Goal: Information Seeking & Learning: Learn about a topic

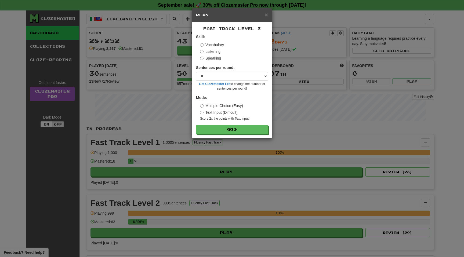
select select "**"
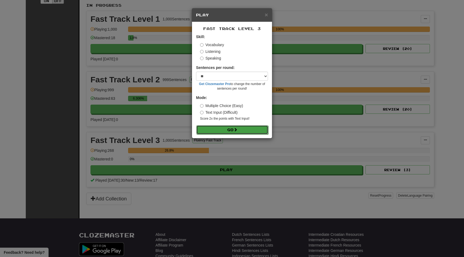
click at [242, 131] on button "Go" at bounding box center [232, 129] width 72 height 9
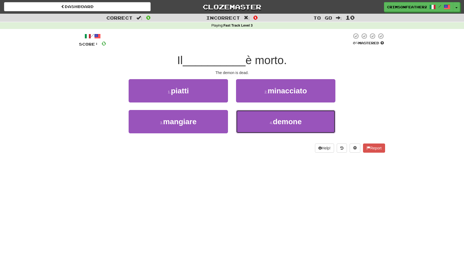
click at [242, 131] on button "4 . demone" at bounding box center [285, 121] width 99 height 23
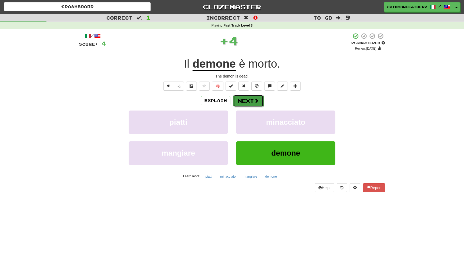
click at [251, 100] on button "Next" at bounding box center [248, 101] width 30 height 12
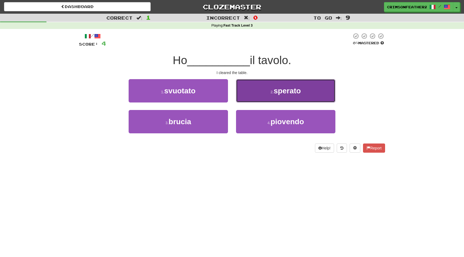
click at [259, 97] on button "2 . sperato" at bounding box center [285, 90] width 99 height 23
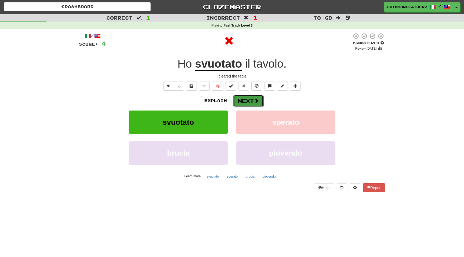
click at [250, 100] on button "Next" at bounding box center [248, 101] width 30 height 12
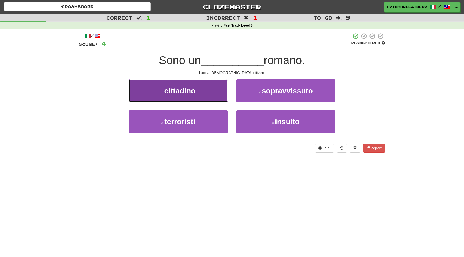
click at [197, 86] on button "1 . cittadino" at bounding box center [178, 90] width 99 height 23
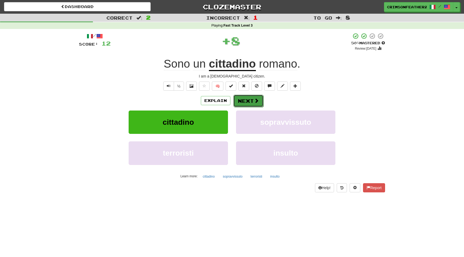
click at [248, 101] on button "Next" at bounding box center [248, 101] width 30 height 12
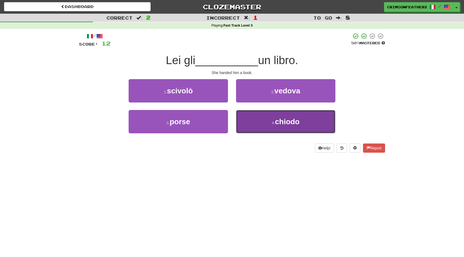
click at [256, 119] on button "4 . chiodo" at bounding box center [285, 121] width 99 height 23
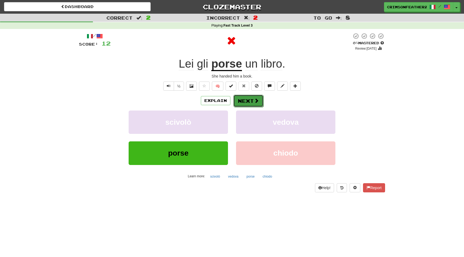
click at [247, 101] on button "Next" at bounding box center [248, 101] width 30 height 12
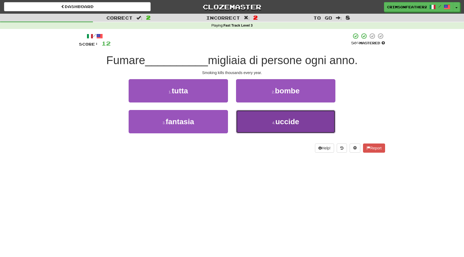
click at [261, 122] on button "4 . uccide" at bounding box center [285, 121] width 99 height 23
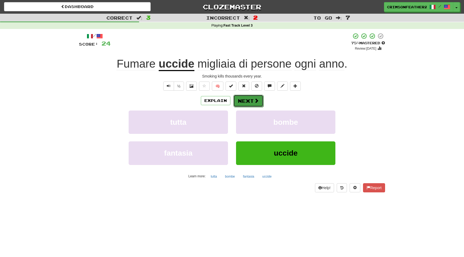
click at [245, 99] on button "Next" at bounding box center [248, 101] width 30 height 12
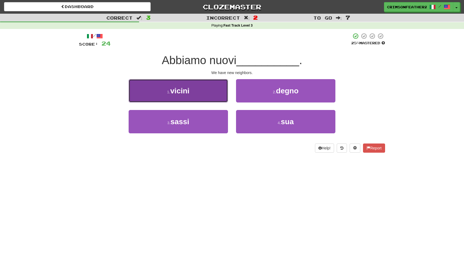
click at [217, 97] on button "1 . vicini" at bounding box center [178, 90] width 99 height 23
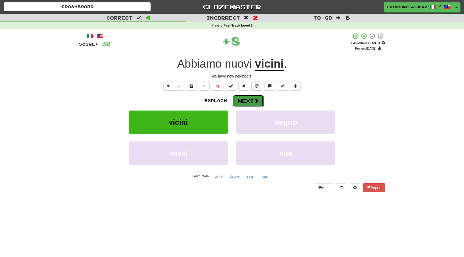
click at [243, 101] on button "Next" at bounding box center [248, 101] width 30 height 12
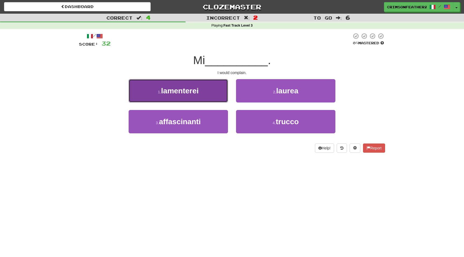
click at [215, 98] on button "1 . lamenterei" at bounding box center [178, 90] width 99 height 23
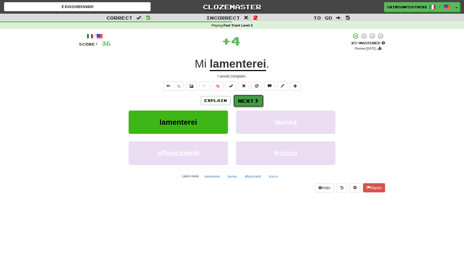
click at [248, 105] on button "Next" at bounding box center [248, 101] width 30 height 12
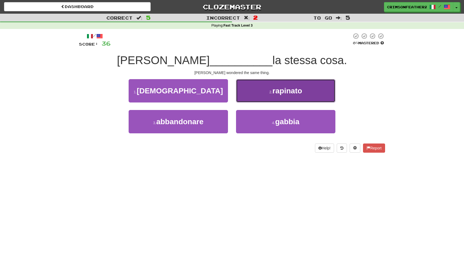
click at [248, 99] on button "2 . rapinato" at bounding box center [285, 90] width 99 height 23
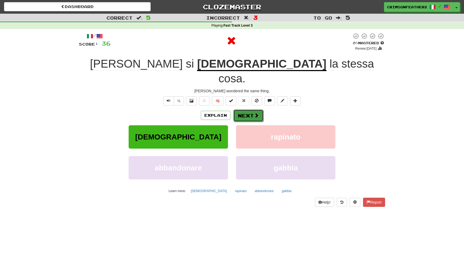
click at [242, 110] on button "Next" at bounding box center [248, 116] width 30 height 12
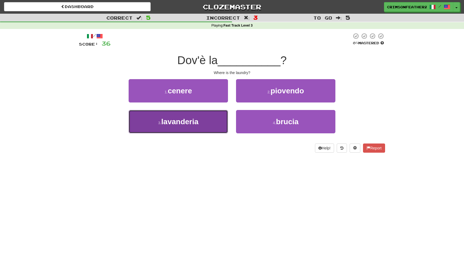
click at [227, 116] on button "3 . [GEOGRAPHIC_DATA]" at bounding box center [178, 121] width 99 height 23
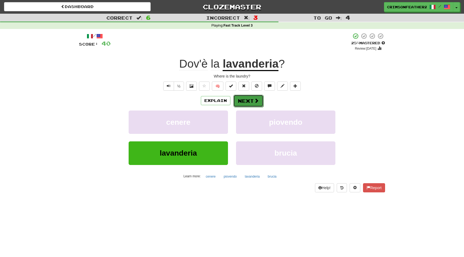
click at [242, 101] on button "Next" at bounding box center [248, 101] width 30 height 12
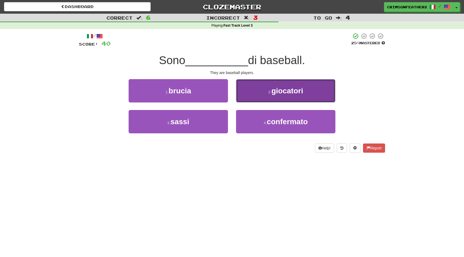
click at [248, 95] on button "2 . giocatori" at bounding box center [285, 90] width 99 height 23
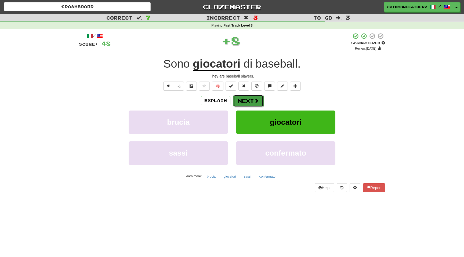
click at [244, 99] on button "Next" at bounding box center [248, 101] width 30 height 12
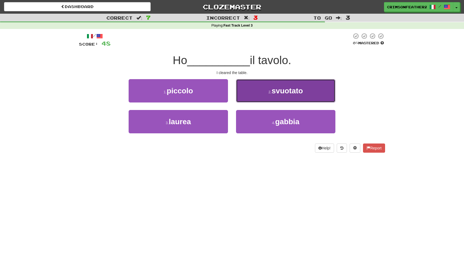
click at [242, 98] on button "2 . svuotato" at bounding box center [285, 90] width 99 height 23
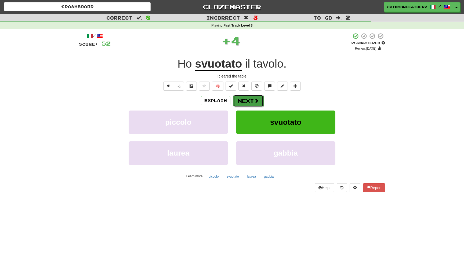
click at [241, 100] on button "Next" at bounding box center [248, 101] width 30 height 12
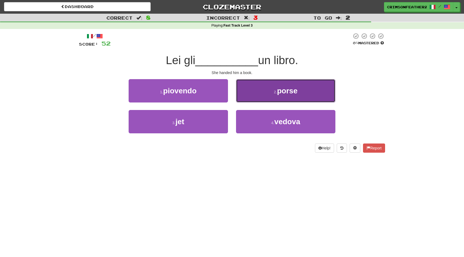
click at [241, 101] on button "2 . porse" at bounding box center [285, 90] width 99 height 23
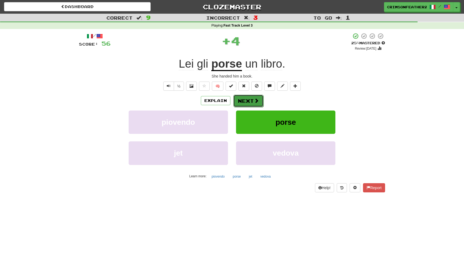
click at [241, 101] on button "Next" at bounding box center [248, 101] width 30 height 12
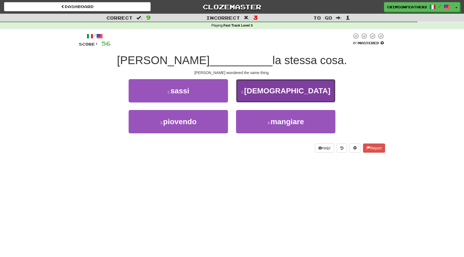
click at [241, 101] on button "2 . [DEMOGRAPHIC_DATA]" at bounding box center [285, 90] width 99 height 23
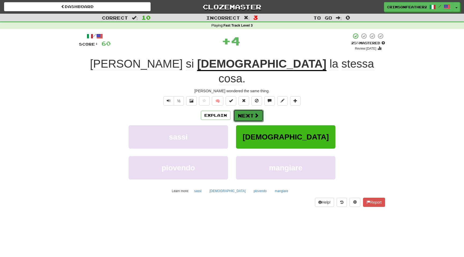
click at [241, 110] on button "Next" at bounding box center [248, 116] width 30 height 12
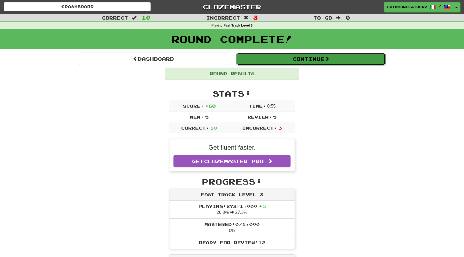
click at [257, 59] on button "Continue" at bounding box center [310, 59] width 149 height 12
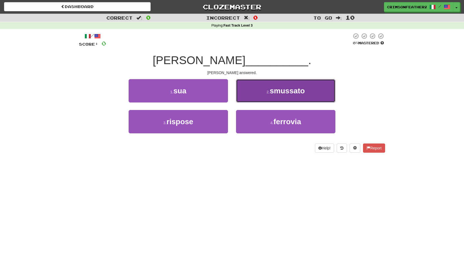
click at [248, 96] on button "2 . smussato" at bounding box center [285, 90] width 99 height 23
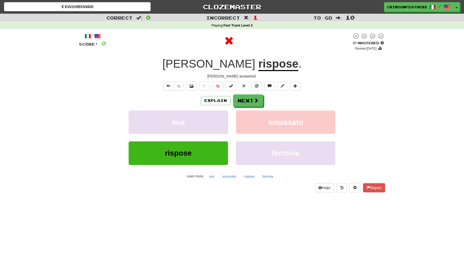
click at [240, 109] on div "Explain Next sua smussato rispose ferrovia Learn more: sua smussato rispose fer…" at bounding box center [232, 138] width 306 height 86
click at [241, 104] on button "Next" at bounding box center [248, 101] width 30 height 12
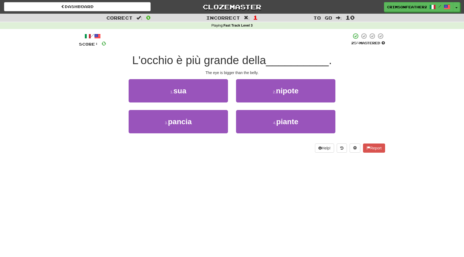
click at [238, 106] on div "2 . nipote" at bounding box center [285, 94] width 107 height 31
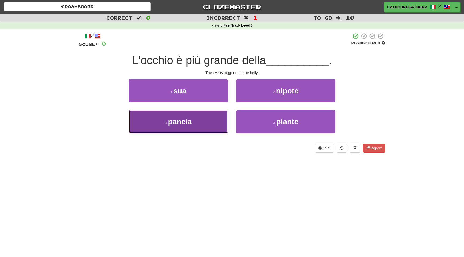
click at [207, 119] on button "3 . pancia" at bounding box center [178, 121] width 99 height 23
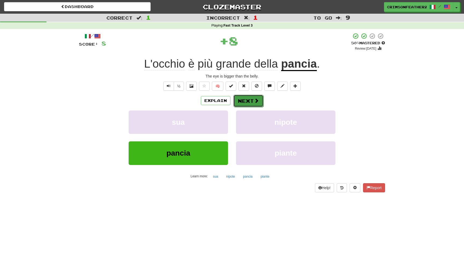
click at [252, 100] on button "Next" at bounding box center [248, 101] width 30 height 12
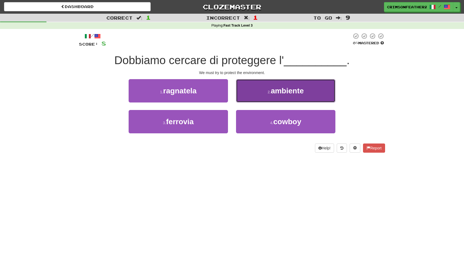
click at [251, 96] on button "2 . ambiente" at bounding box center [285, 90] width 99 height 23
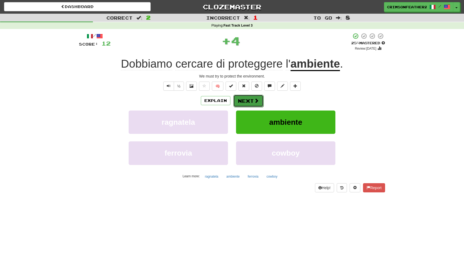
click at [252, 98] on button "Next" at bounding box center [248, 101] width 30 height 12
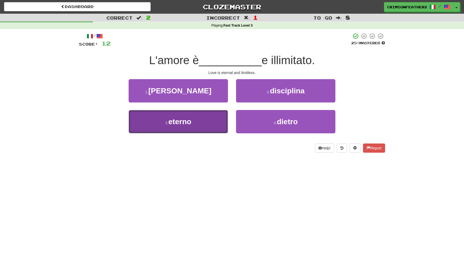
click at [221, 118] on button "3 . eterno" at bounding box center [178, 121] width 99 height 23
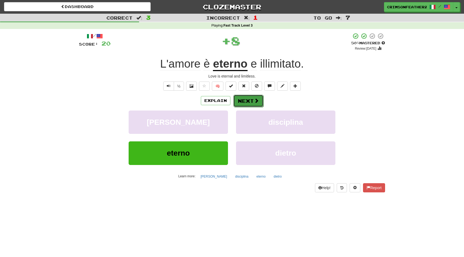
click at [251, 99] on button "Next" at bounding box center [248, 101] width 30 height 12
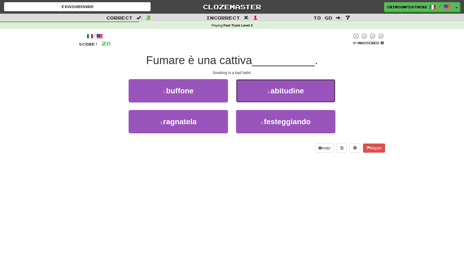
click at [251, 99] on button "2 . abitudine" at bounding box center [285, 90] width 99 height 23
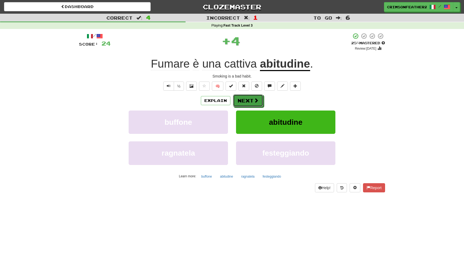
click at [251, 99] on button "Next" at bounding box center [248, 101] width 30 height 12
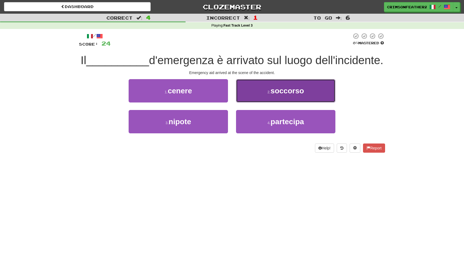
click at [246, 95] on button "2 . soccorso" at bounding box center [285, 90] width 99 height 23
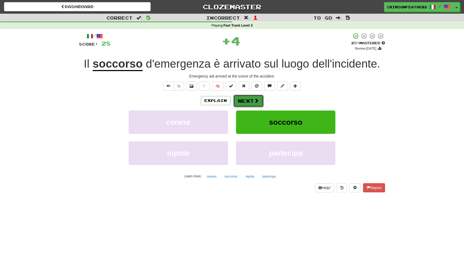
click at [246, 99] on button "Next" at bounding box center [248, 101] width 30 height 12
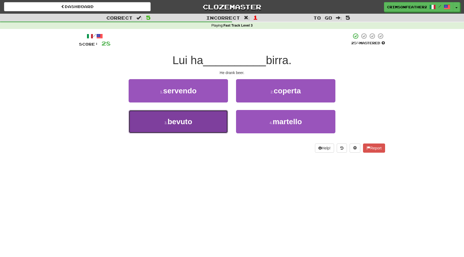
click at [221, 118] on button "3 . bevuto" at bounding box center [178, 121] width 99 height 23
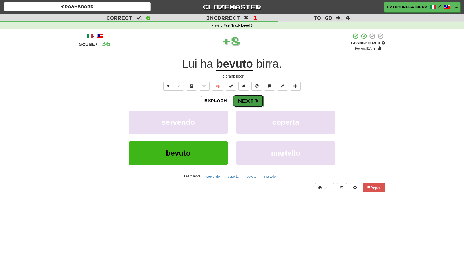
click at [240, 102] on button "Next" at bounding box center [248, 101] width 30 height 12
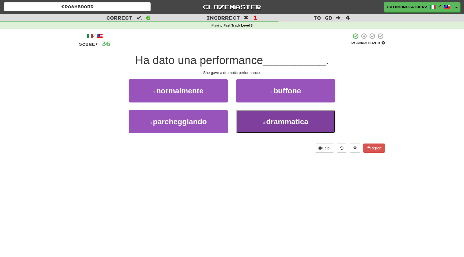
click at [248, 120] on button "4 . drammatica" at bounding box center [285, 121] width 99 height 23
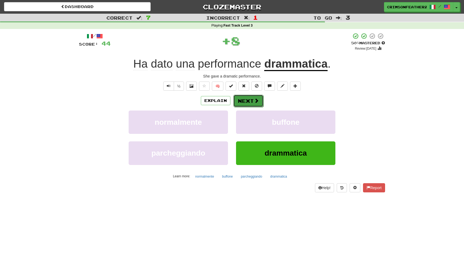
click at [246, 101] on button "Next" at bounding box center [248, 101] width 30 height 12
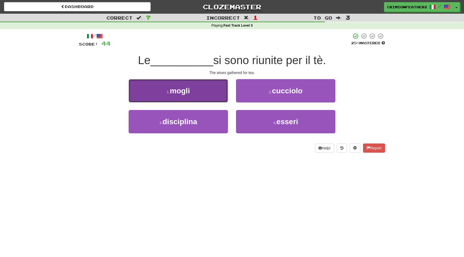
click at [214, 92] on button "1 . mogli" at bounding box center [178, 90] width 99 height 23
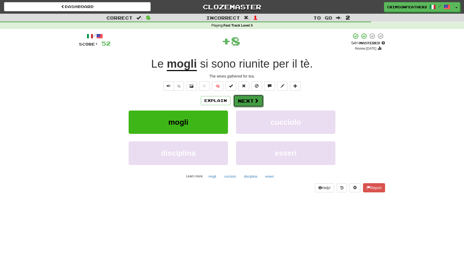
click at [245, 103] on button "Next" at bounding box center [248, 101] width 30 height 12
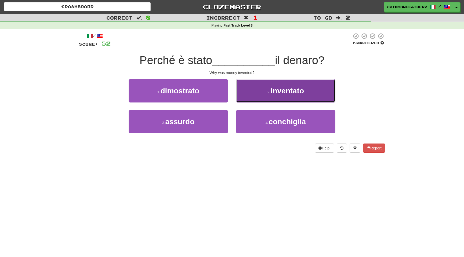
click at [250, 97] on button "2 . inventato" at bounding box center [285, 90] width 99 height 23
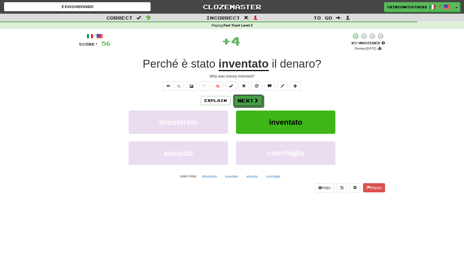
click at [250, 97] on button "Next" at bounding box center [248, 101] width 30 height 12
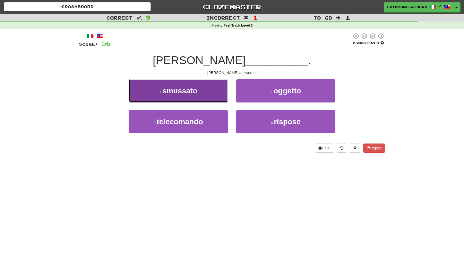
click at [213, 93] on button "1 . smussato" at bounding box center [178, 90] width 99 height 23
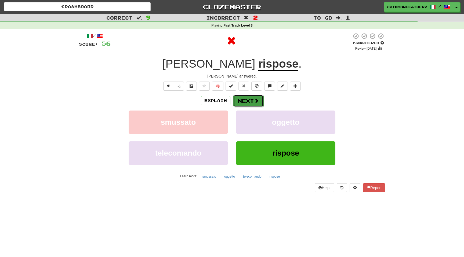
click at [238, 104] on button "Next" at bounding box center [248, 101] width 30 height 12
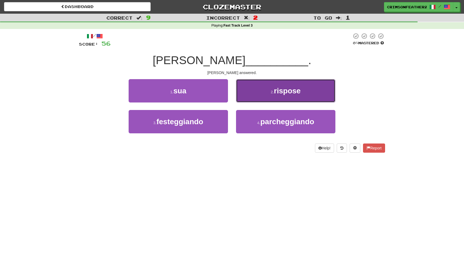
click at [249, 96] on button "2 . rispose" at bounding box center [285, 90] width 99 height 23
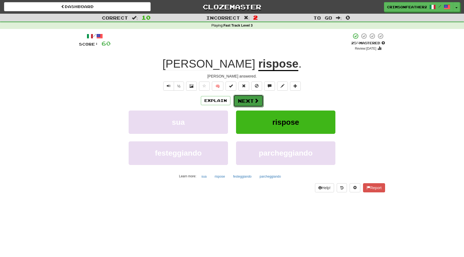
click at [249, 98] on button "Next" at bounding box center [248, 101] width 30 height 12
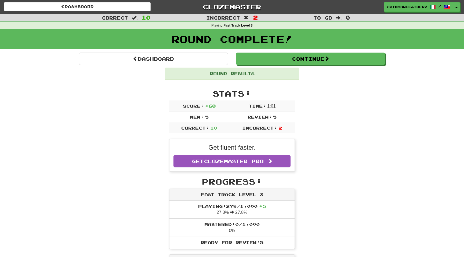
click at [298, 52] on div "Round Complete!" at bounding box center [232, 41] width 464 height 24
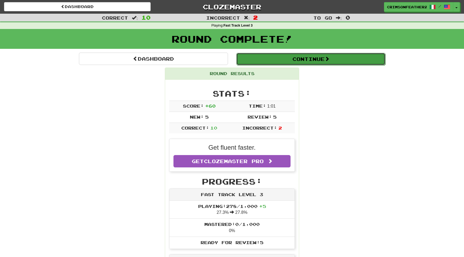
click at [298, 56] on button "Continue" at bounding box center [310, 59] width 149 height 12
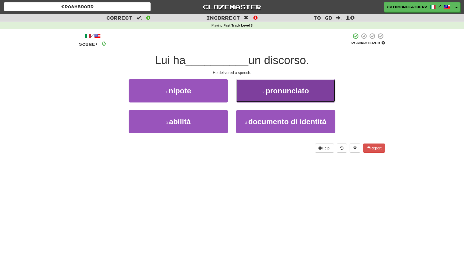
click at [244, 94] on button "2 . pronunciato" at bounding box center [285, 90] width 99 height 23
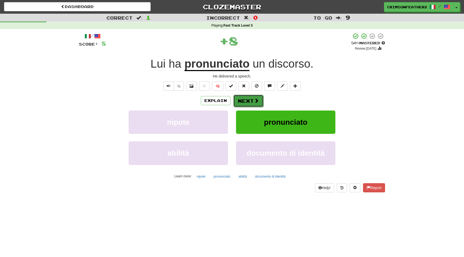
click at [242, 100] on button "Next" at bounding box center [248, 101] width 30 height 12
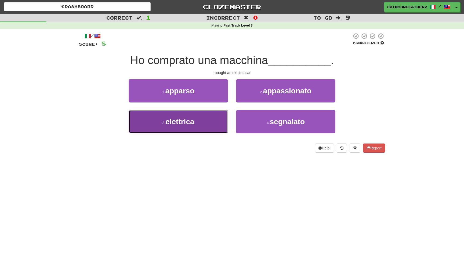
click at [209, 120] on button "3 . elettrica" at bounding box center [178, 121] width 99 height 23
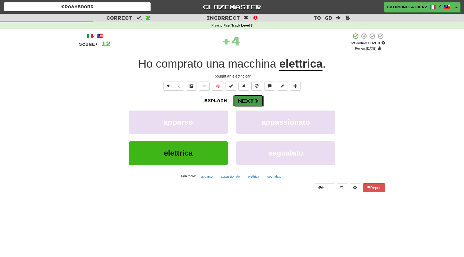
click at [238, 103] on button "Next" at bounding box center [248, 101] width 30 height 12
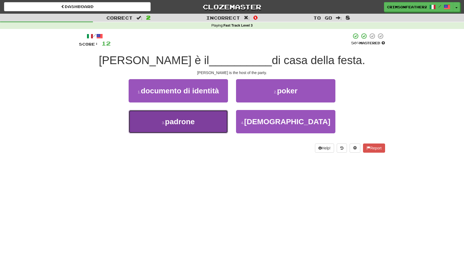
click at [214, 127] on button "3 . [GEOGRAPHIC_DATA]" at bounding box center [178, 121] width 99 height 23
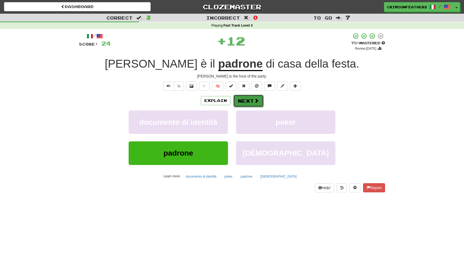
click at [246, 101] on button "Next" at bounding box center [248, 101] width 30 height 12
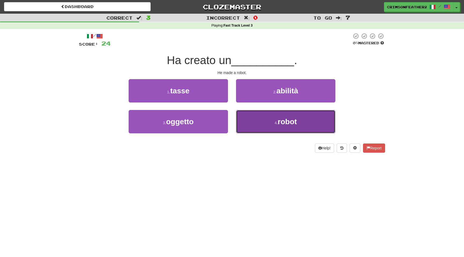
click at [245, 119] on button "4 . robot" at bounding box center [285, 121] width 99 height 23
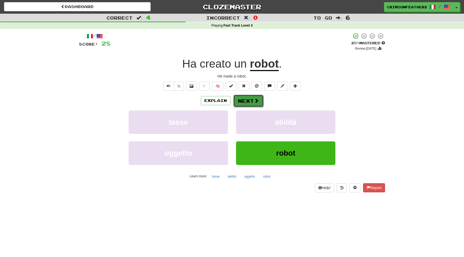
click at [249, 104] on button "Next" at bounding box center [248, 101] width 30 height 12
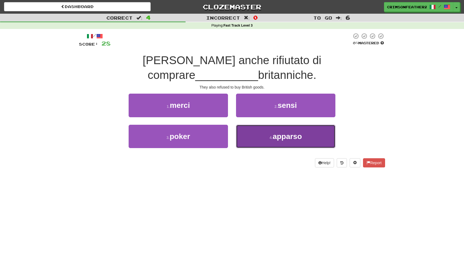
click at [249, 127] on button "4 . apparso" at bounding box center [285, 136] width 99 height 23
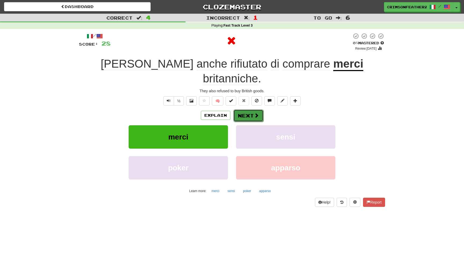
click at [237, 110] on button "Next" at bounding box center [248, 116] width 30 height 12
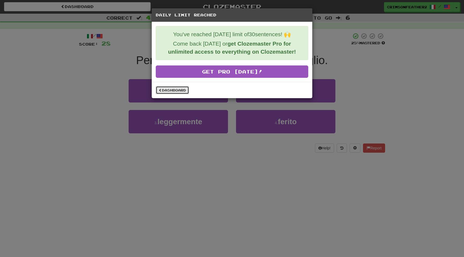
click at [175, 90] on link "Dashboard" at bounding box center [172, 90] width 33 height 8
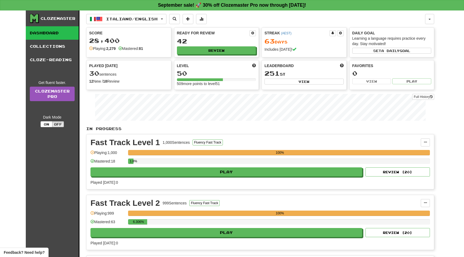
click at [444, 114] on div "Clozemaster Dashboard Collections Cloze-Reading Get fluent faster. Clozemaster …" at bounding box center [232, 169] width 464 height 318
click at [441, 32] on div "Clozemaster Dashboard Collections Cloze-Reading Get fluent faster. Clozemaster …" at bounding box center [232, 169] width 464 height 318
